Goal: Task Accomplishment & Management: Manage account settings

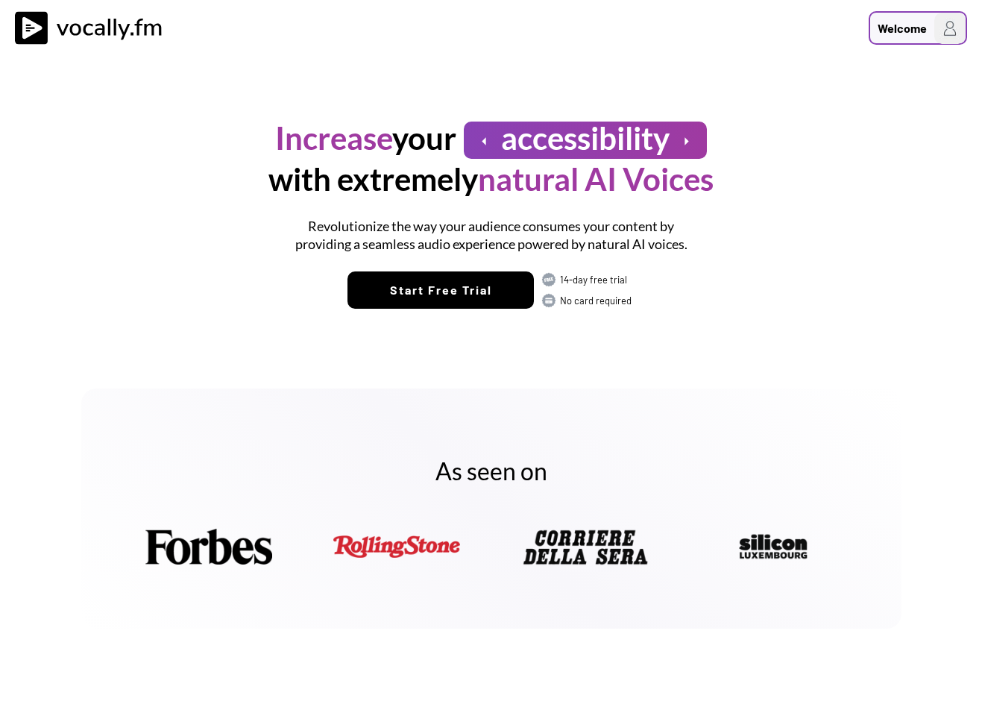
click at [950, 27] on img at bounding box center [949, 28] width 31 height 31
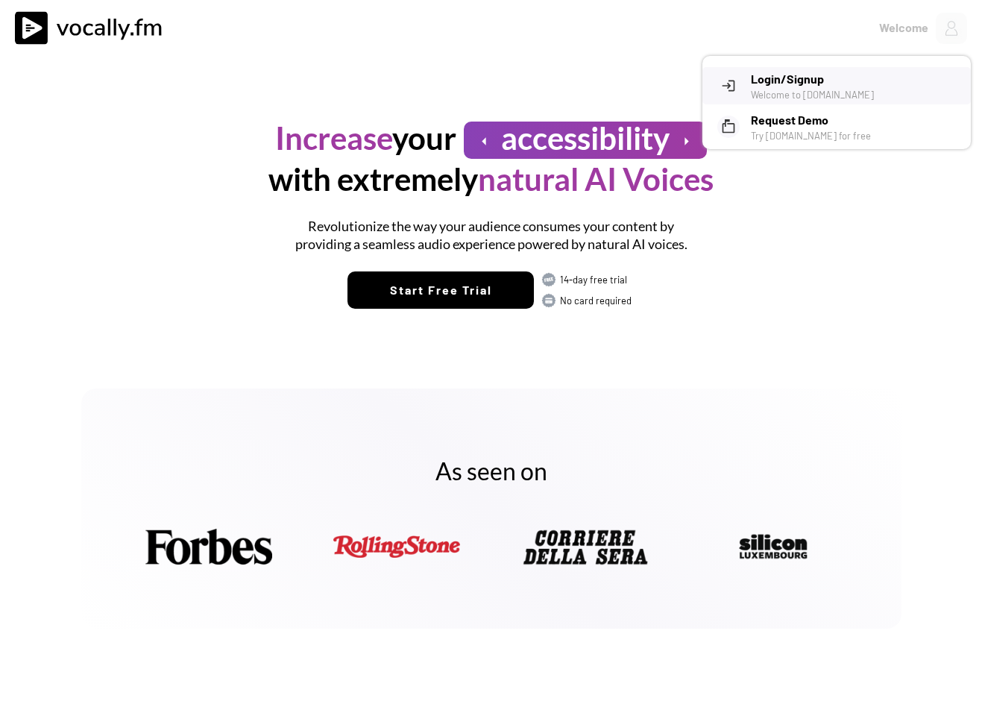
click at [807, 88] on div "Welcome to [DOMAIN_NAME]" at bounding box center [855, 94] width 209 height 13
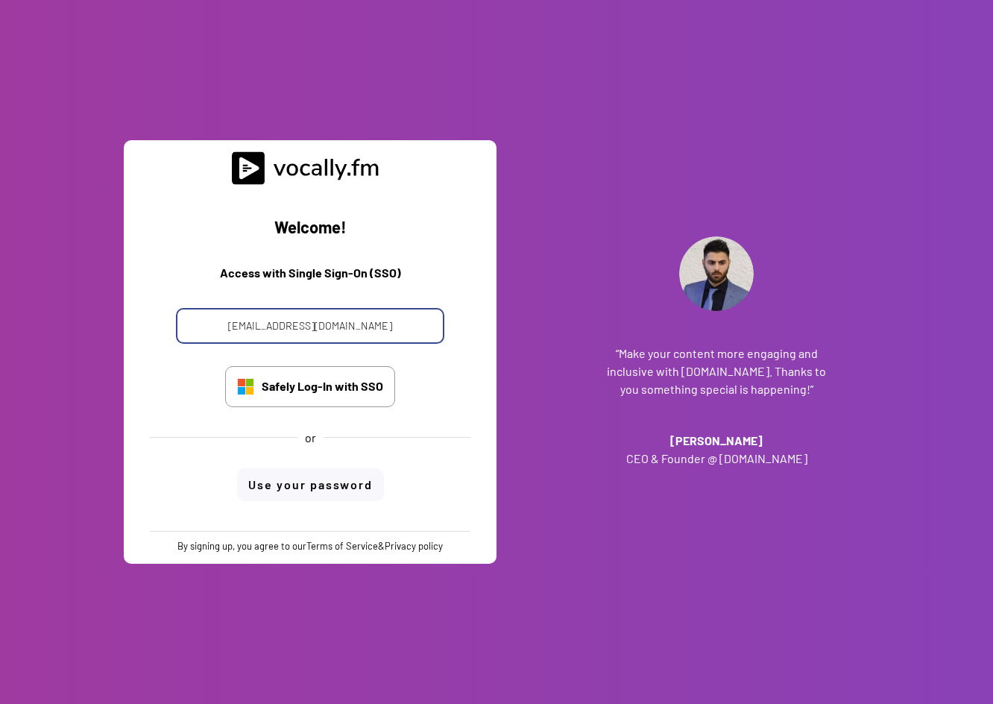
drag, startPoint x: 338, startPoint y: 328, endPoint x: 204, endPoint y: 332, distance: 135.0
click at [204, 332] on input "[EMAIL_ADDRESS][DOMAIN_NAME]" at bounding box center [310, 326] width 268 height 36
type input "[PERSON_NAME][EMAIL_ADDRESS][DOMAIN_NAME]"
click at [462, 413] on div "Welcome! Access with Single Sign-On (SSO) [PERSON_NAME][EMAIL_ADDRESS][DOMAIN_N…" at bounding box center [310, 358] width 350 height 346
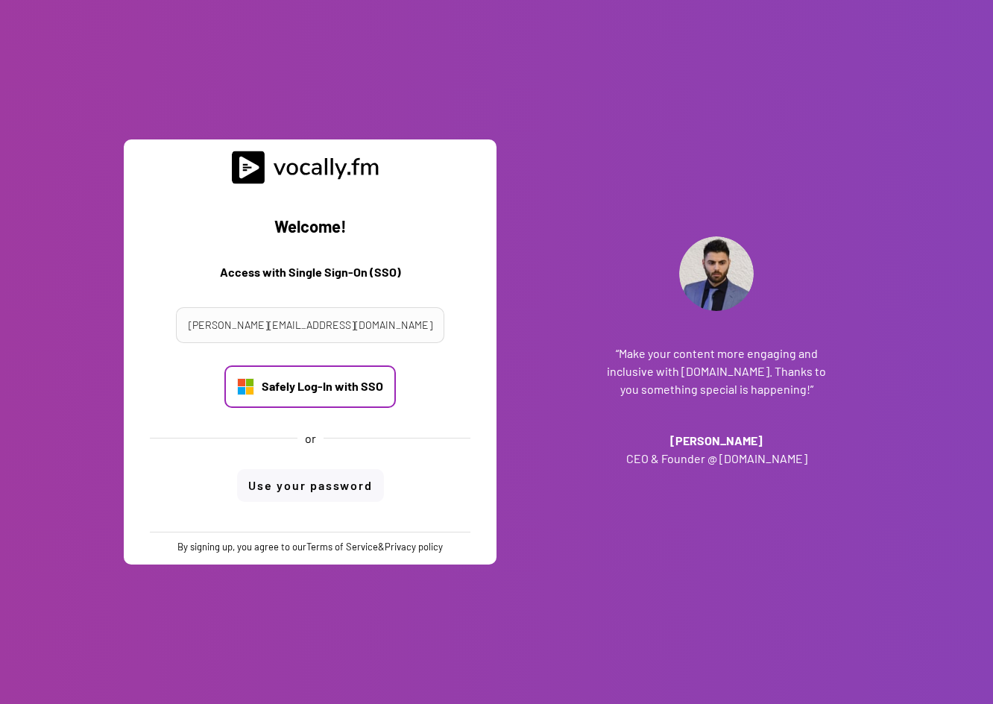
click at [358, 388] on div "Safely Log-In with SSO" at bounding box center [323, 386] width 122 height 16
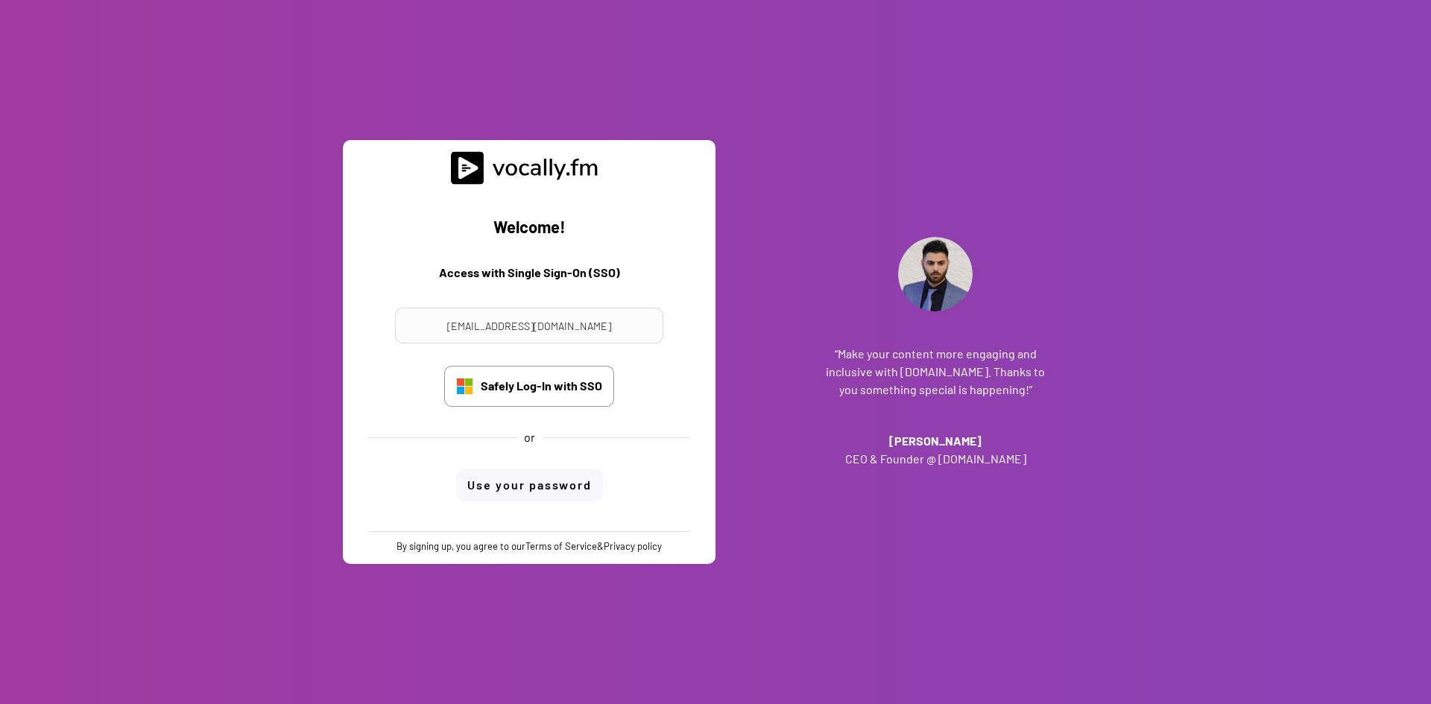
drag, startPoint x: 76, startPoint y: 1, endPoint x: 1047, endPoint y: 86, distance: 974.4
click at [992, 86] on div "“Make your content more engaging and inclusive with Vocally.fm. Thanks to you s…" at bounding box center [935, 352] width 373 height 704
